Goal: Check status: Check status

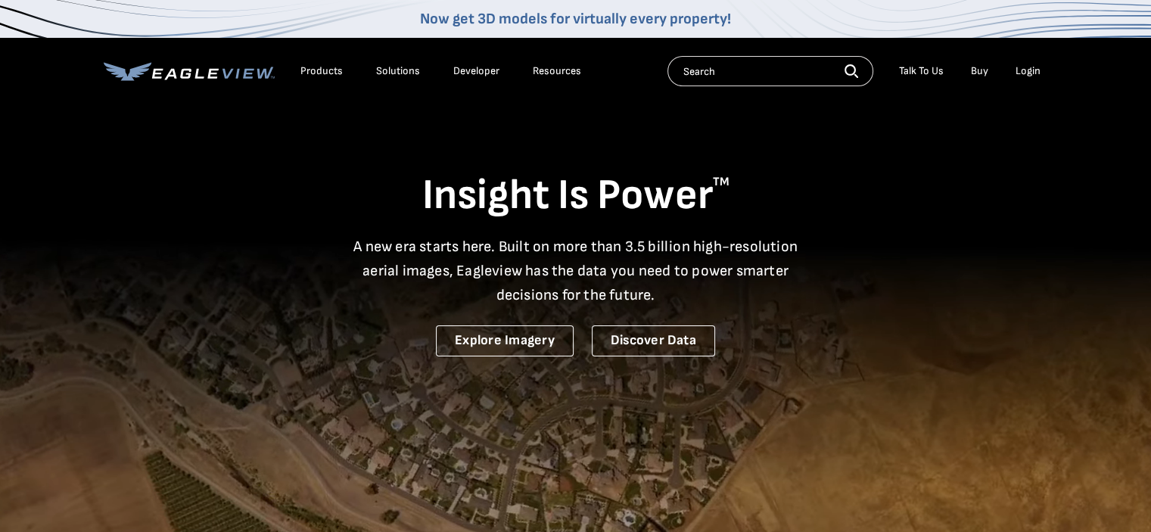
click at [1032, 67] on div "Login" at bounding box center [1028, 71] width 25 height 14
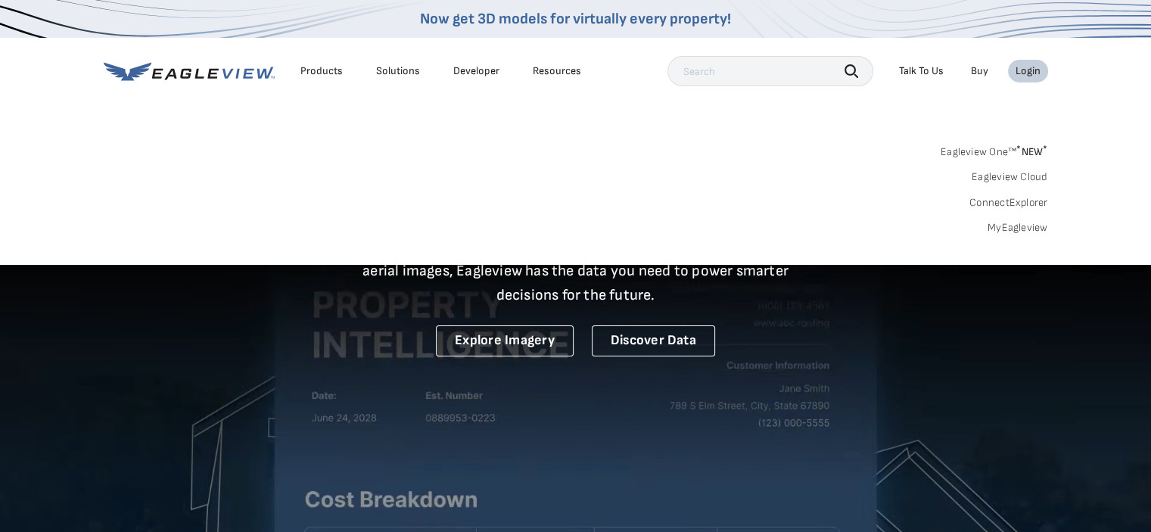
click at [999, 227] on link "MyEagleview" at bounding box center [1018, 228] width 61 height 14
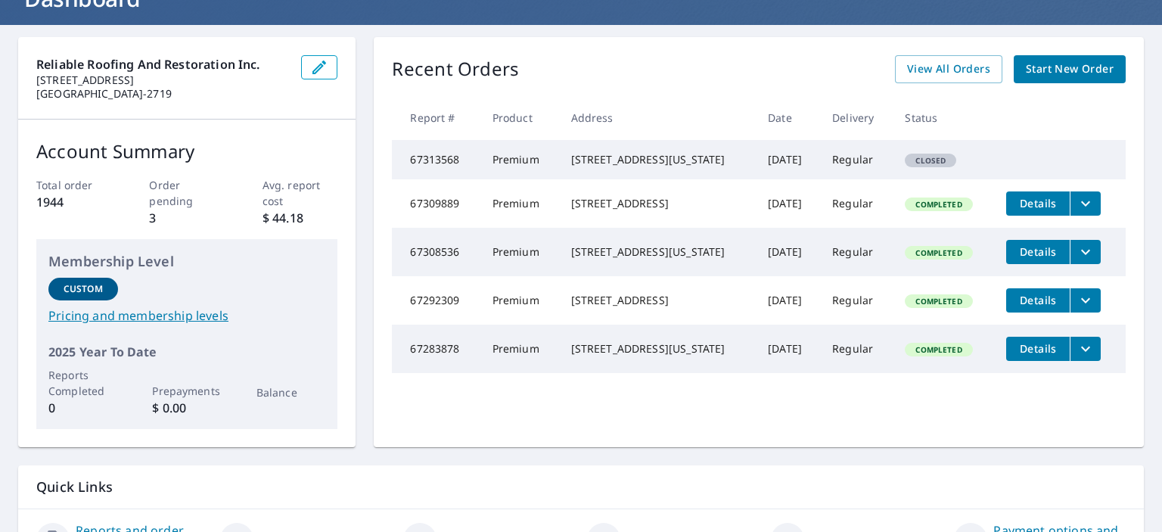
scroll to position [203, 0]
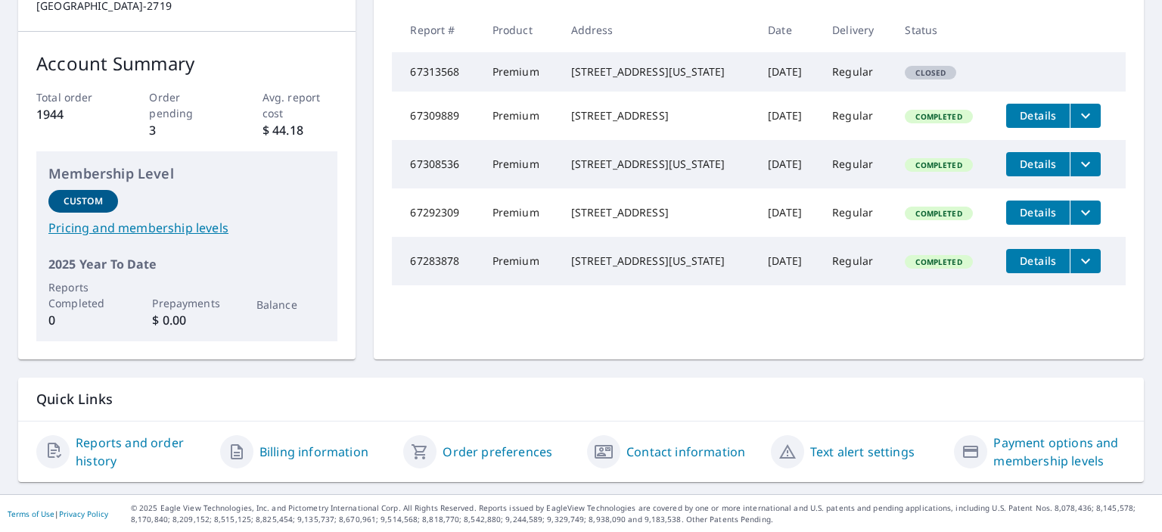
click at [123, 441] on link "Reports and order history" at bounding box center [142, 452] width 132 height 36
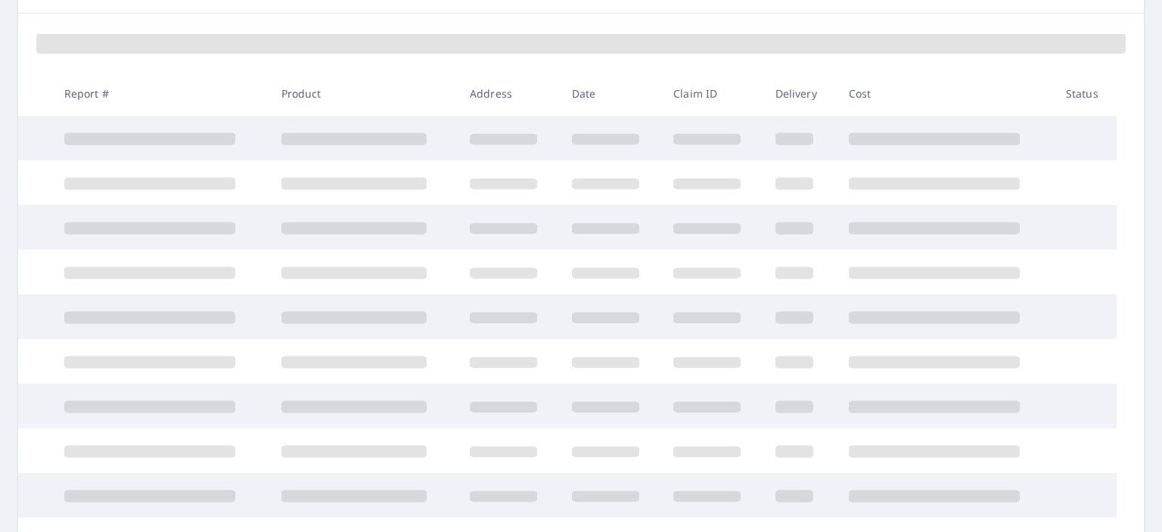
scroll to position [203, 0]
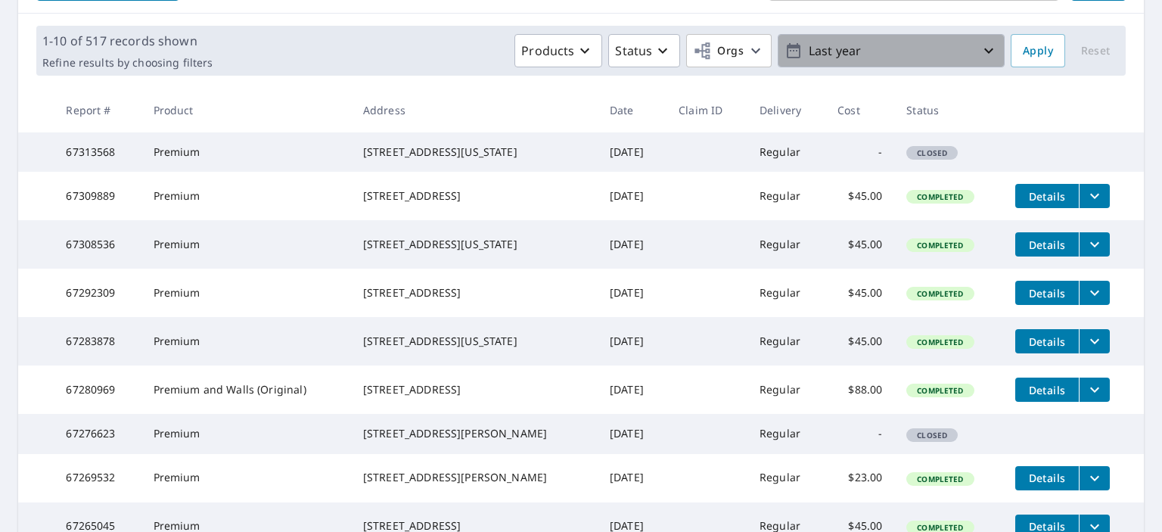
click at [981, 48] on icon "button" at bounding box center [989, 51] width 18 height 18
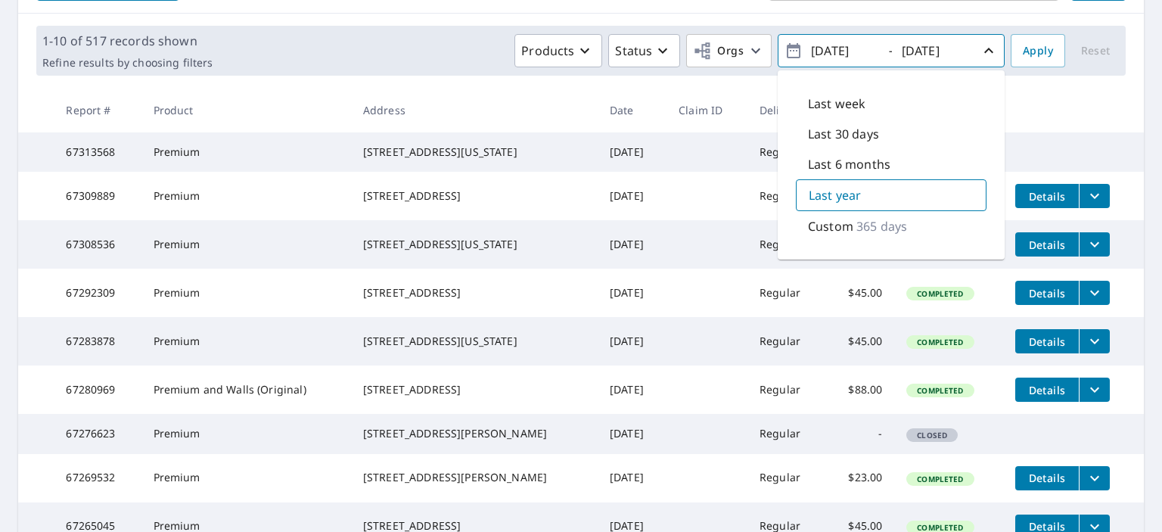
click at [1013, 93] on th at bounding box center [1074, 110] width 141 height 45
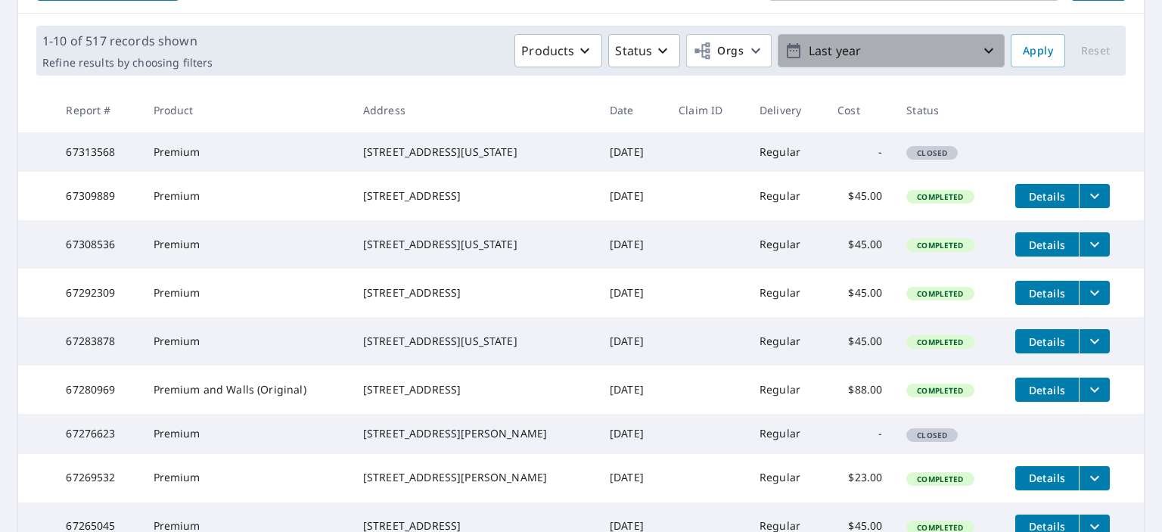
click at [980, 43] on icon "button" at bounding box center [989, 51] width 18 height 18
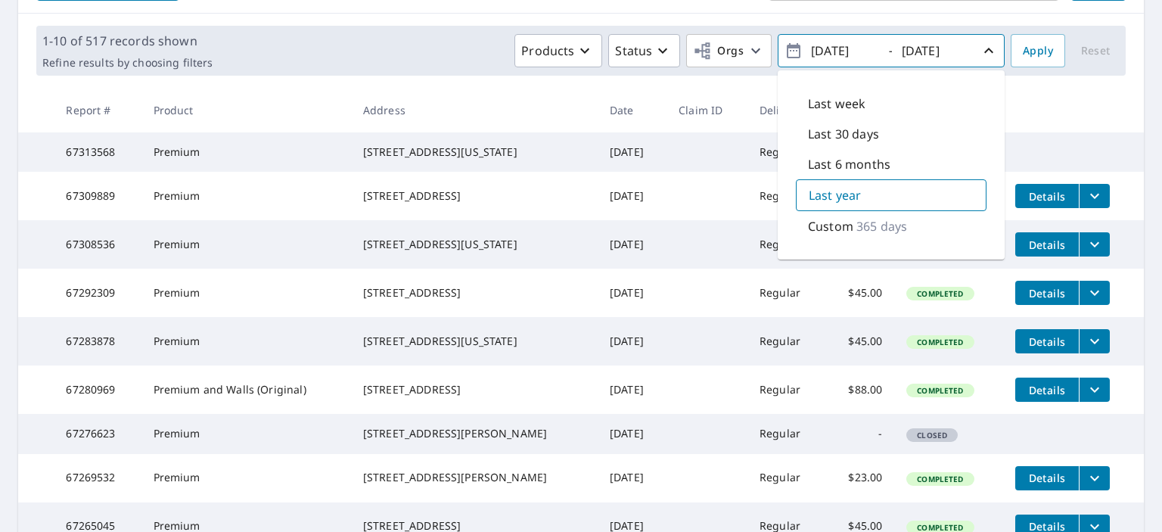
click at [785, 51] on icon "button" at bounding box center [794, 51] width 18 height 18
click at [827, 47] on input "2024/09/08" at bounding box center [844, 51] width 74 height 24
click at [1010, 101] on th at bounding box center [1074, 110] width 141 height 45
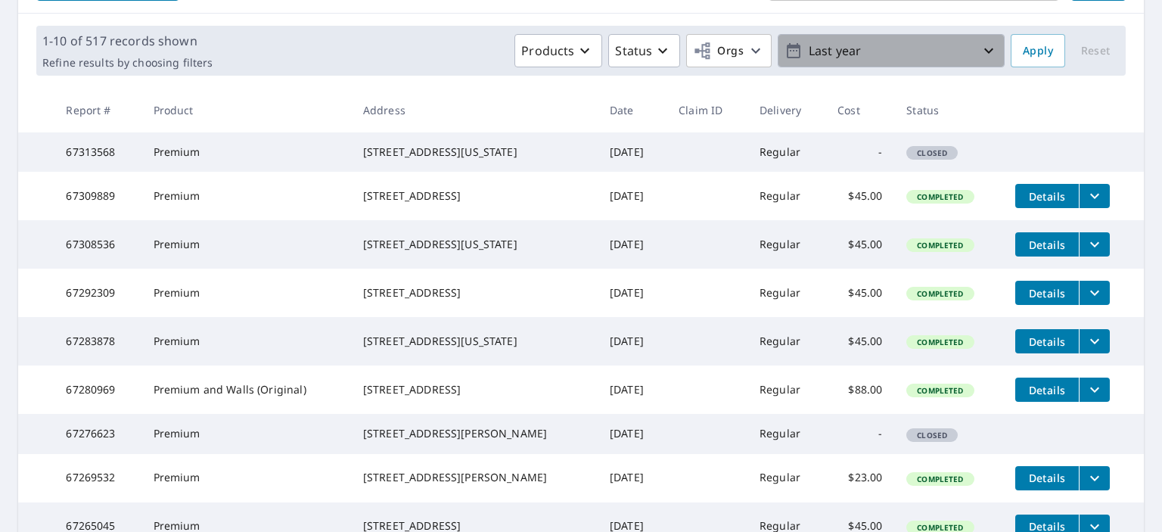
click at [980, 47] on icon "button" at bounding box center [989, 51] width 18 height 18
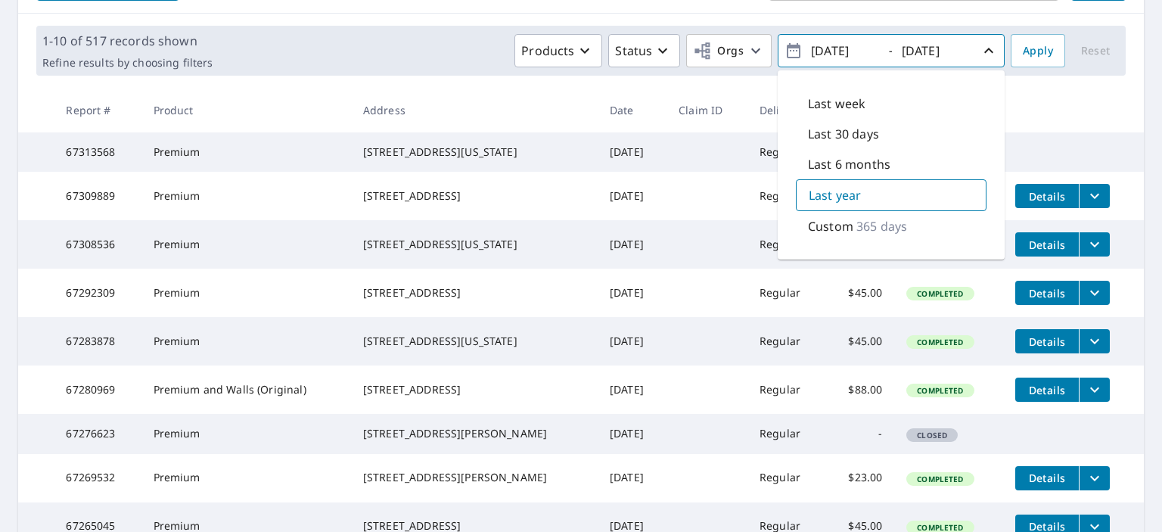
click at [785, 49] on icon "button" at bounding box center [794, 51] width 18 height 18
click at [824, 51] on input "2024/09/08" at bounding box center [844, 51] width 74 height 24
click at [1028, 104] on th at bounding box center [1074, 110] width 141 height 45
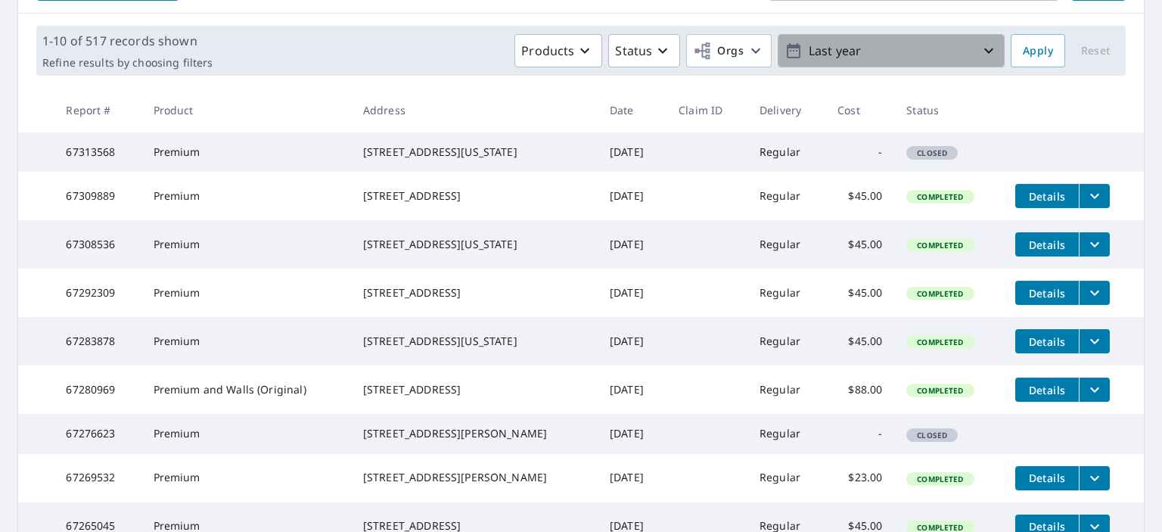
click at [980, 50] on icon "button" at bounding box center [989, 51] width 18 height 18
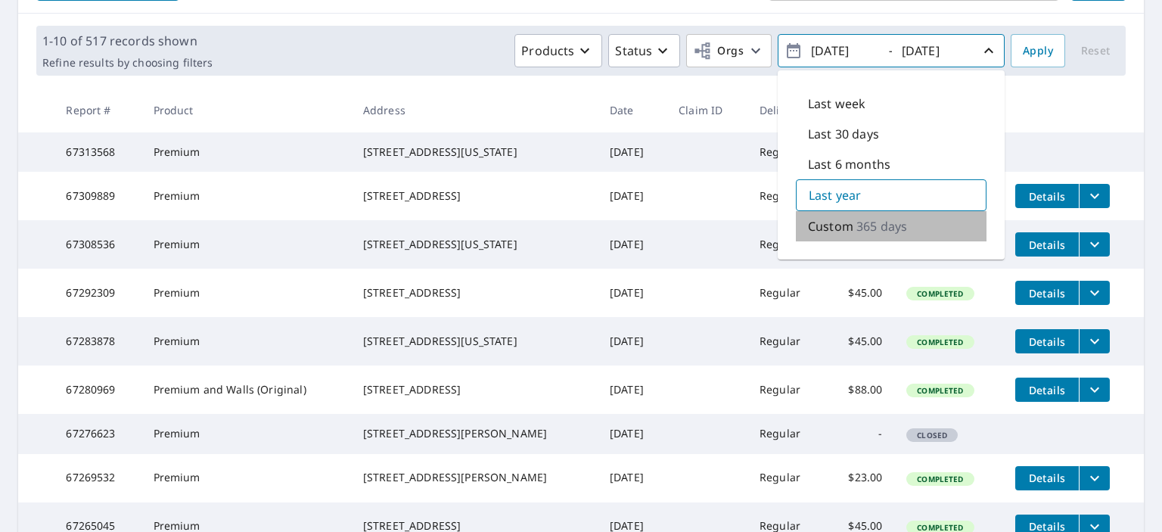
click at [867, 225] on p "365 days" at bounding box center [882, 226] width 51 height 18
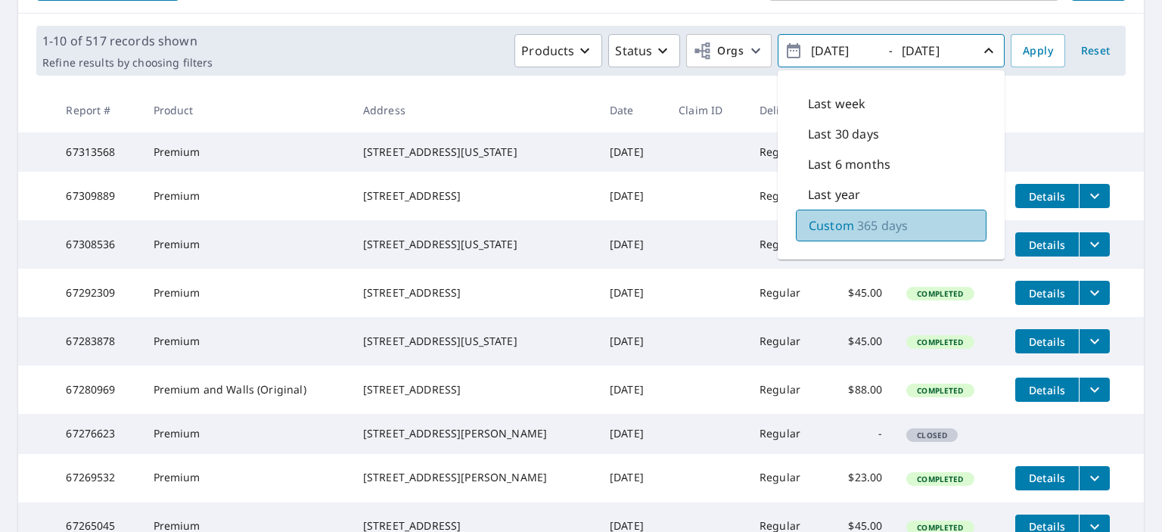
click at [865, 222] on p "365 days" at bounding box center [882, 225] width 51 height 18
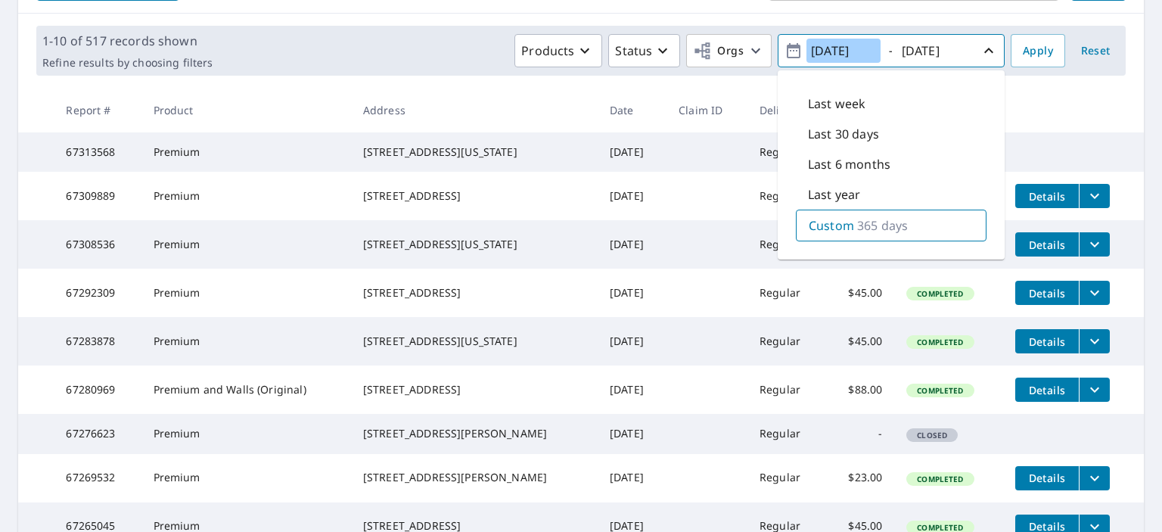
click at [828, 50] on input "2024/09/08" at bounding box center [844, 51] width 74 height 24
type input "2022/09/08"
click at [1023, 51] on span "Apply" at bounding box center [1038, 51] width 30 height 19
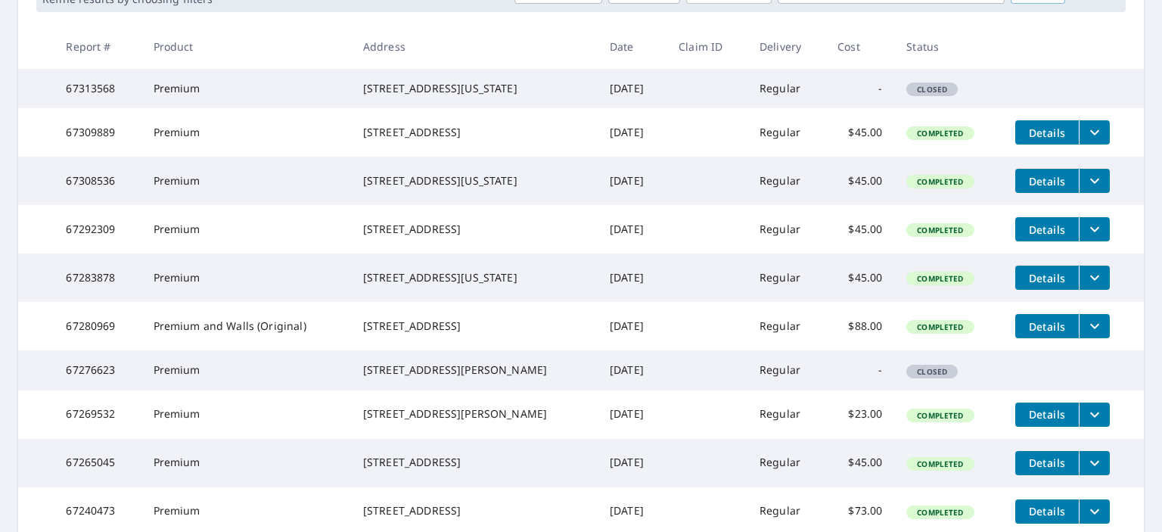
scroll to position [80, 0]
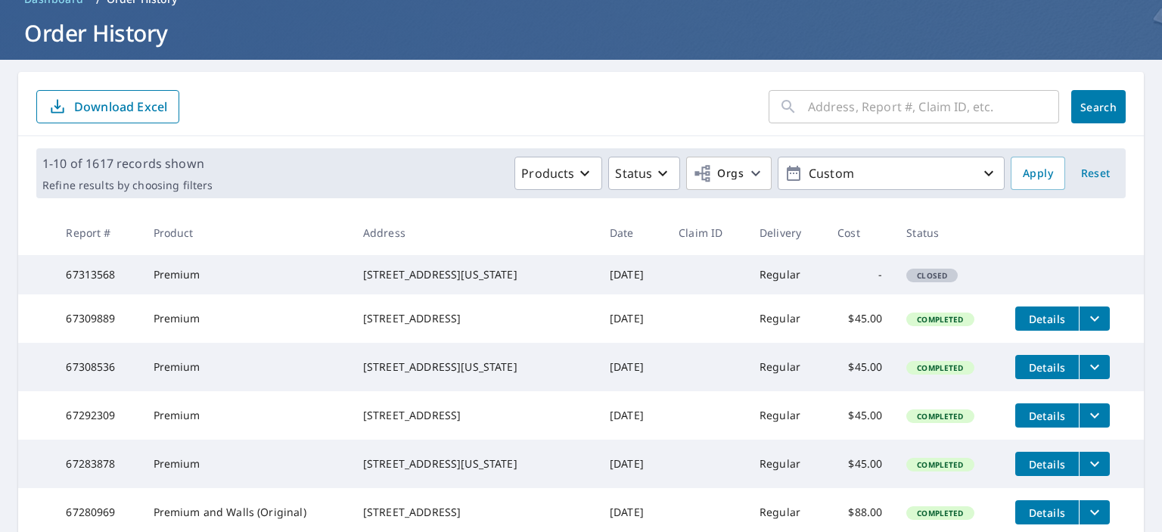
click at [795, 102] on div "​" at bounding box center [914, 106] width 291 height 33
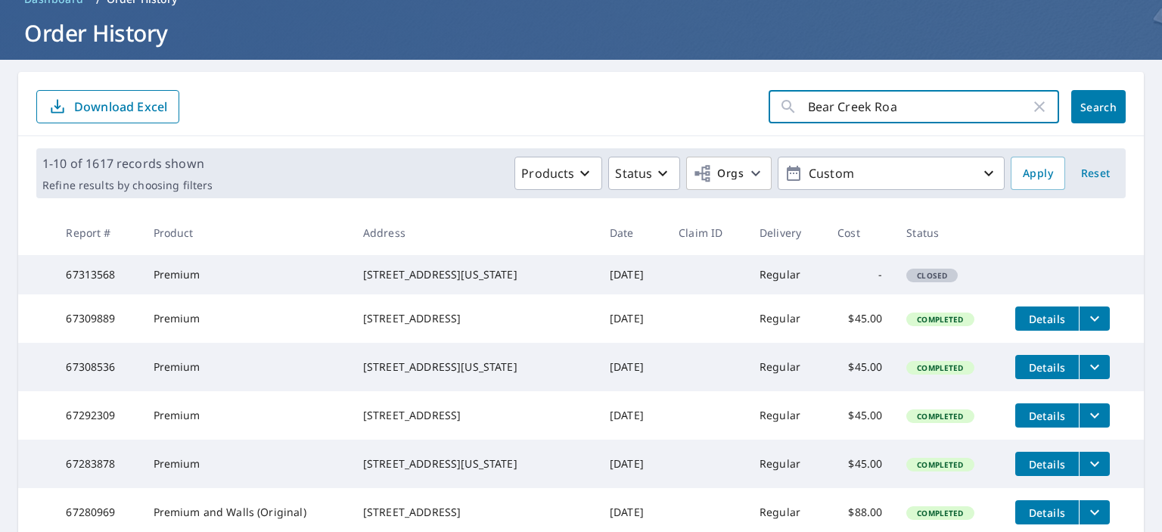
type input "Bear Creek Road"
click button "Search" at bounding box center [1099, 106] width 54 height 33
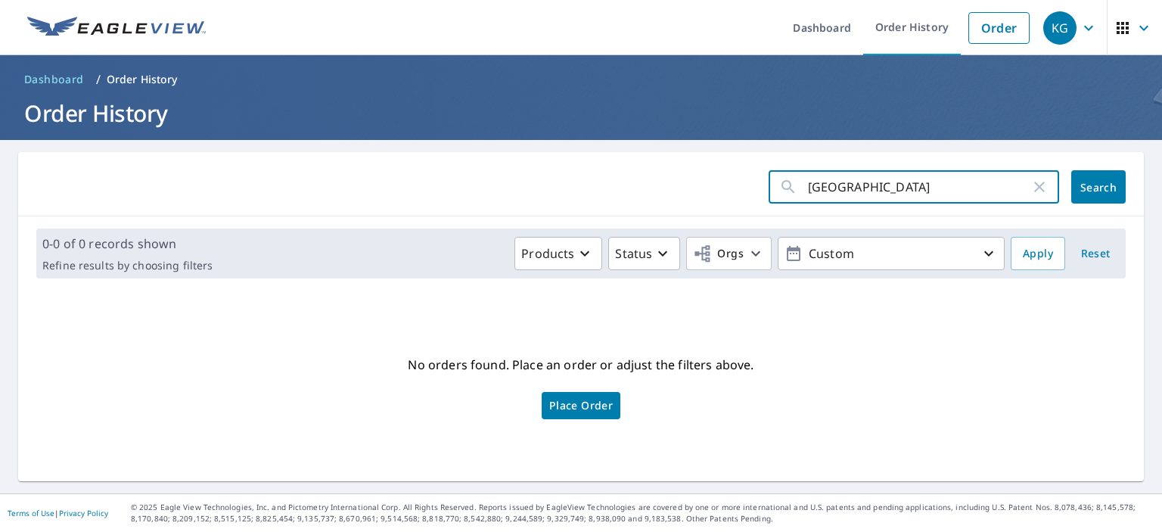
click at [905, 187] on input "Bear Creek Road" at bounding box center [919, 187] width 222 height 42
type input "Bear Creek"
click button "Search" at bounding box center [1099, 186] width 54 height 33
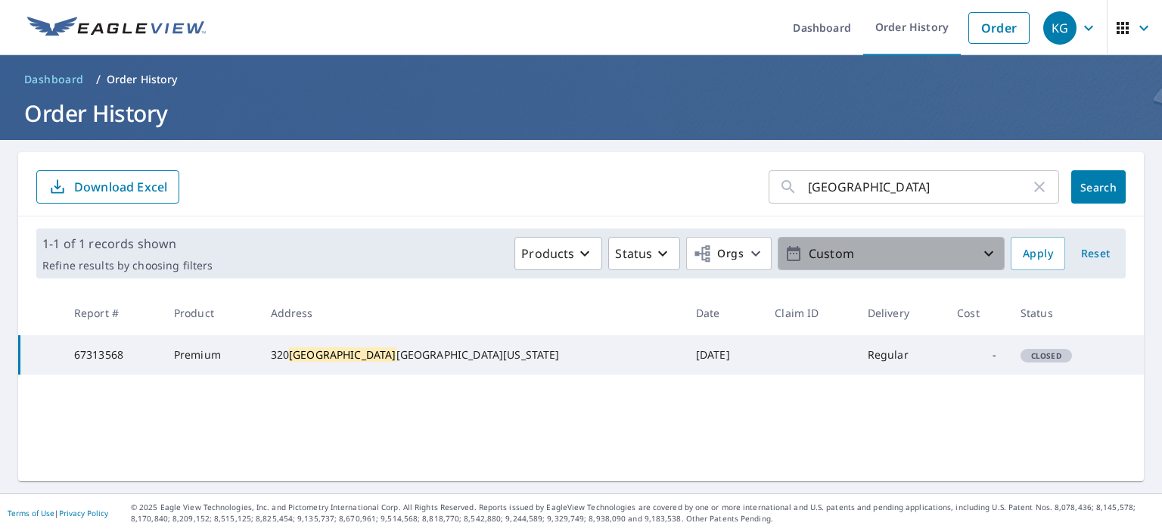
click at [980, 251] on icon "button" at bounding box center [989, 253] width 18 height 18
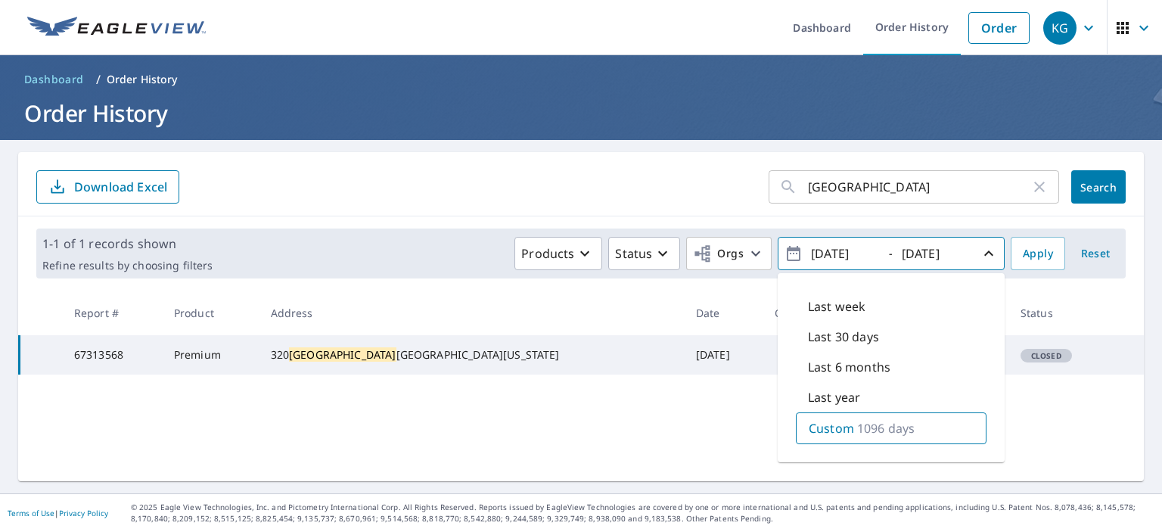
click at [827, 251] on input "2022/09/08" at bounding box center [844, 253] width 74 height 24
type input "2020/09/08"
click at [867, 427] on p "1826 days" at bounding box center [886, 428] width 58 height 18
click at [1023, 251] on span "Apply" at bounding box center [1038, 253] width 30 height 19
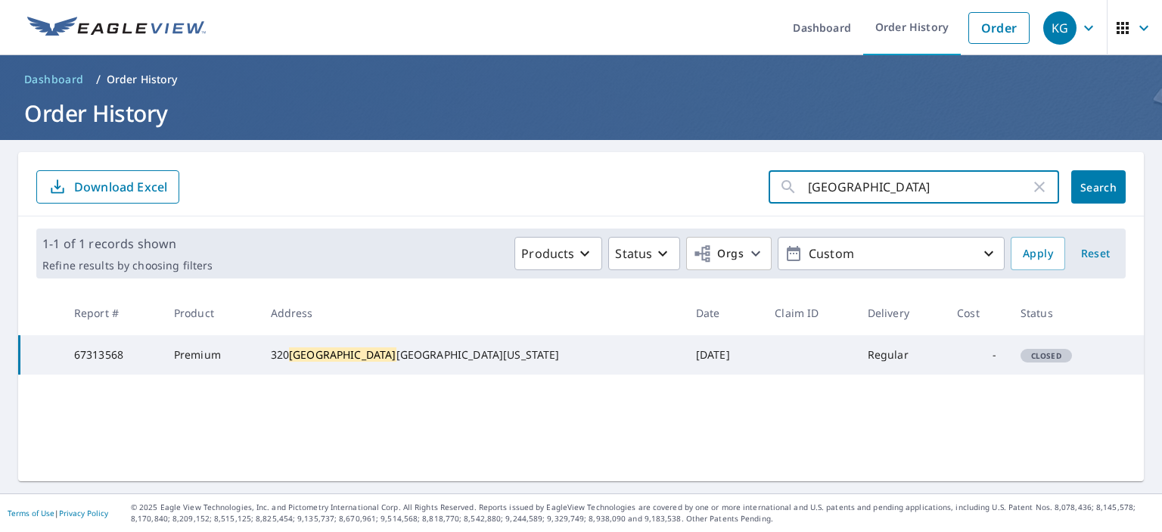
drag, startPoint x: 822, startPoint y: 209, endPoint x: 749, endPoint y: 217, distance: 73.1
click at [750, 217] on div "Bear Creek ​ Search Download Excel 1-1 of 1 records shown Refine results by cho…" at bounding box center [581, 316] width 1126 height 329
click at [873, 187] on input "Bear Creek" at bounding box center [919, 187] width 222 height 42
click at [1091, 182] on span "Search" at bounding box center [1099, 187] width 30 height 14
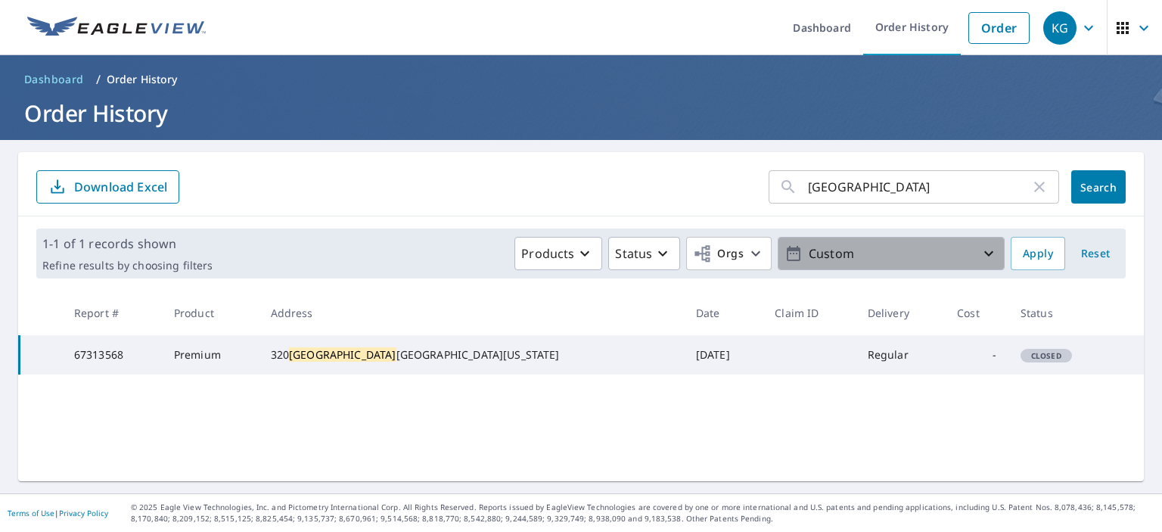
click at [980, 254] on icon "button" at bounding box center [989, 253] width 18 height 18
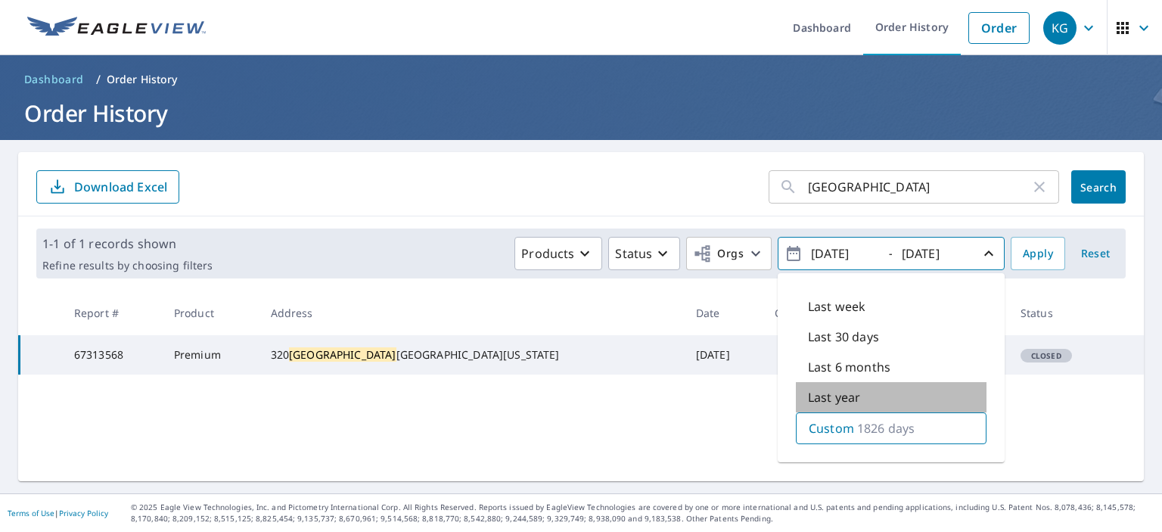
click at [859, 397] on div "Last year" at bounding box center [891, 397] width 191 height 30
type input "2024/09/08"
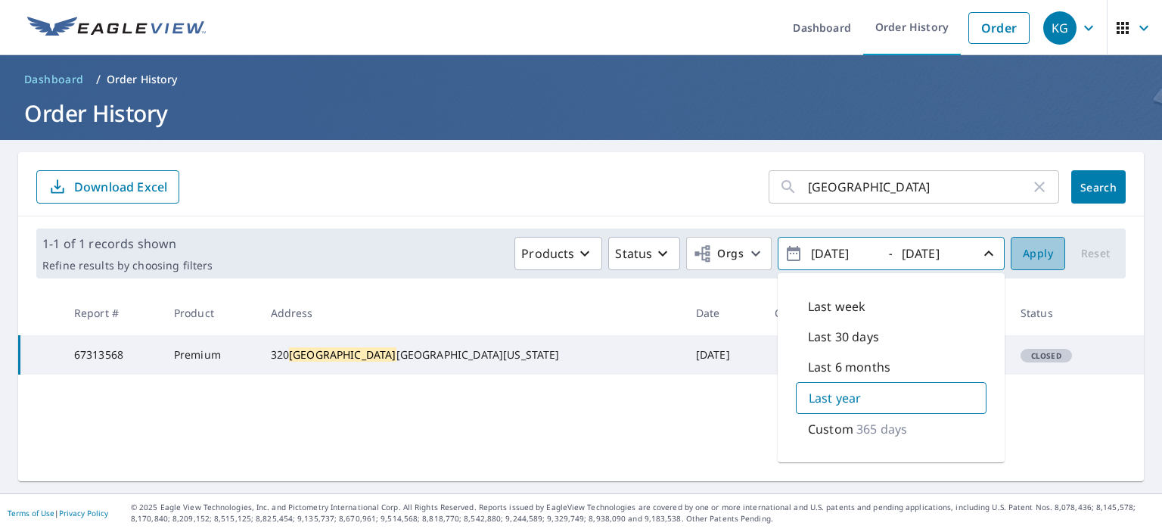
click at [1023, 251] on span "Apply" at bounding box center [1038, 253] width 30 height 19
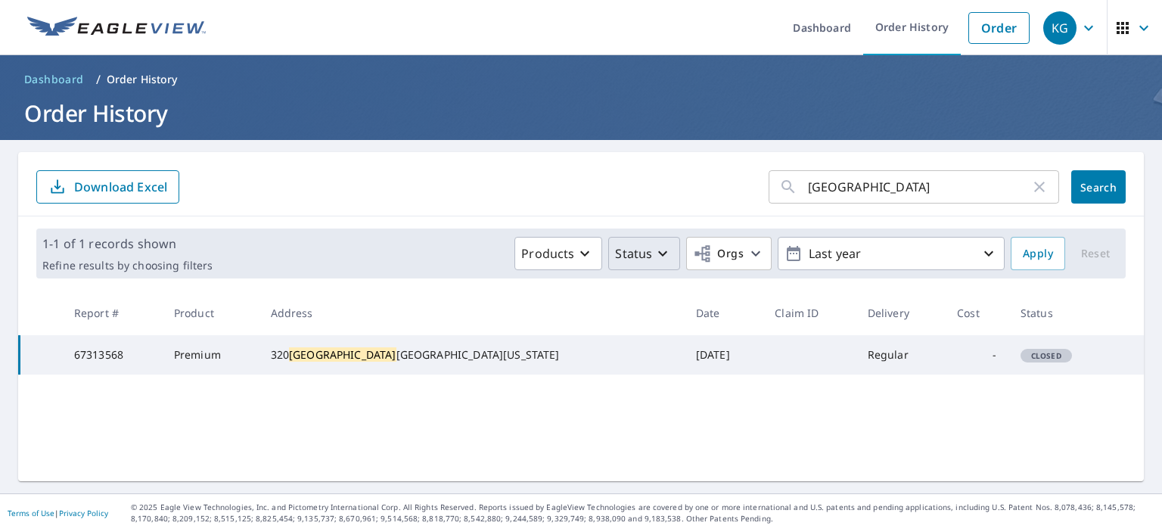
click at [654, 251] on icon "button" at bounding box center [663, 253] width 18 height 18
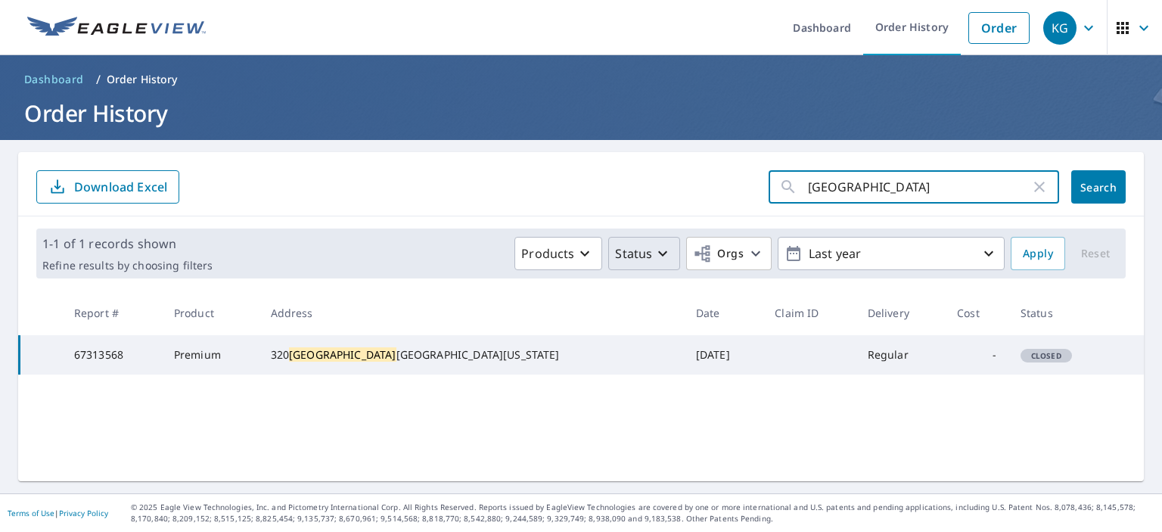
drag, startPoint x: 875, startPoint y: 183, endPoint x: 730, endPoint y: 222, distance: 150.3
click at [730, 222] on div "Bear Creek ​ Search Download Excel 1-1 of 1 records shown Refine results by cho…" at bounding box center [581, 316] width 1126 height 329
type input "320"
click button "Search" at bounding box center [1099, 186] width 54 height 33
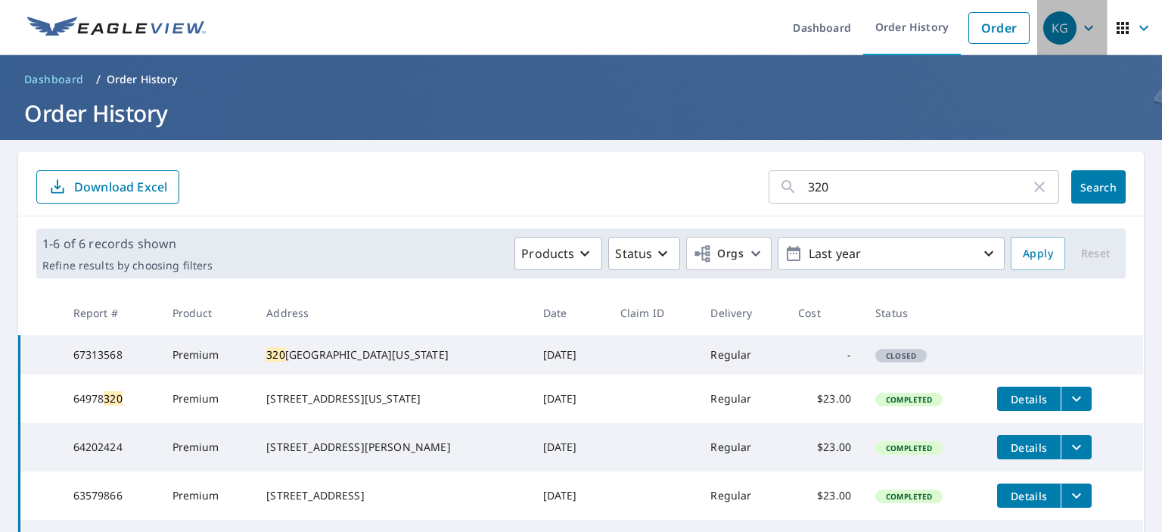
click at [1080, 26] on icon "button" at bounding box center [1089, 28] width 18 height 18
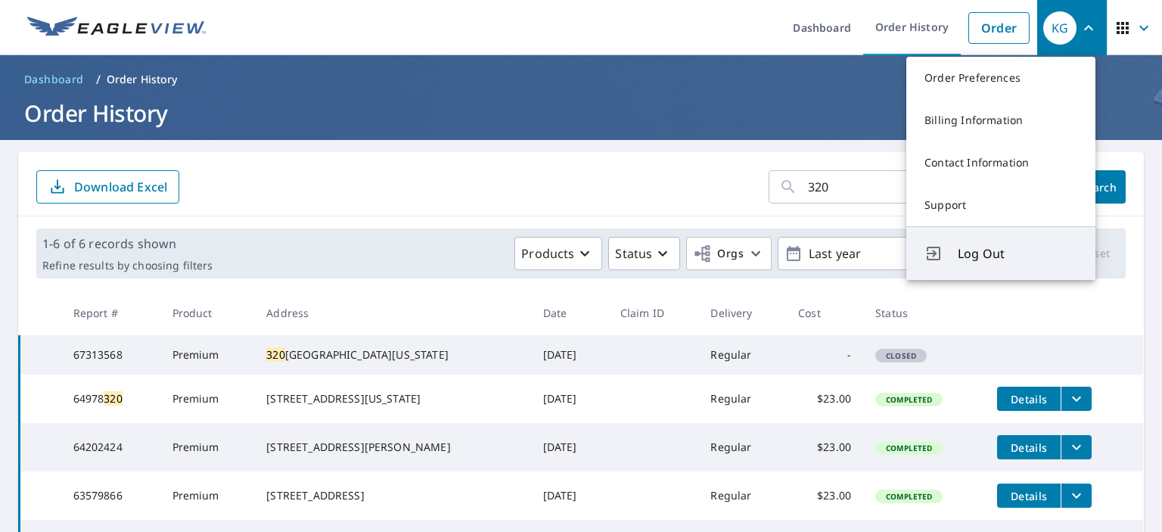
click at [969, 254] on span "Log Out" at bounding box center [1018, 253] width 120 height 18
